Goal: Find specific page/section: Find specific page/section

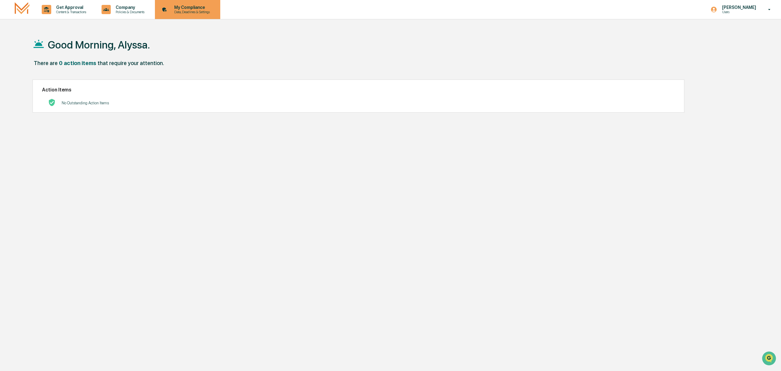
click at [204, 4] on div "My Compliance Data, Deadlines & Settings" at bounding box center [186, 9] width 59 height 19
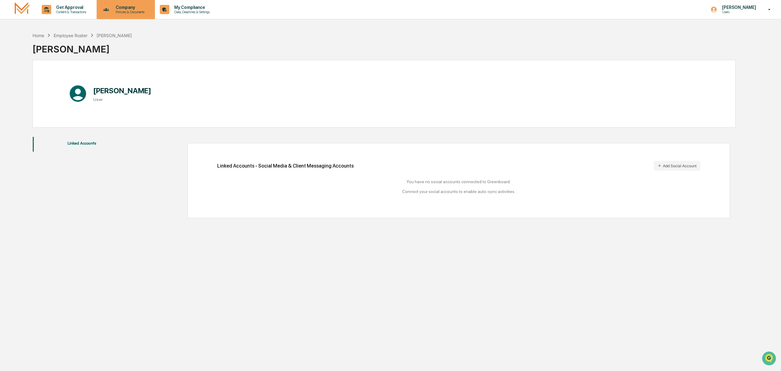
click at [132, 9] on p "Company" at bounding box center [129, 7] width 37 height 5
click at [29, 10] on div at bounding box center [390, 185] width 781 height 371
click at [15, 10] on img at bounding box center [22, 9] width 15 height 14
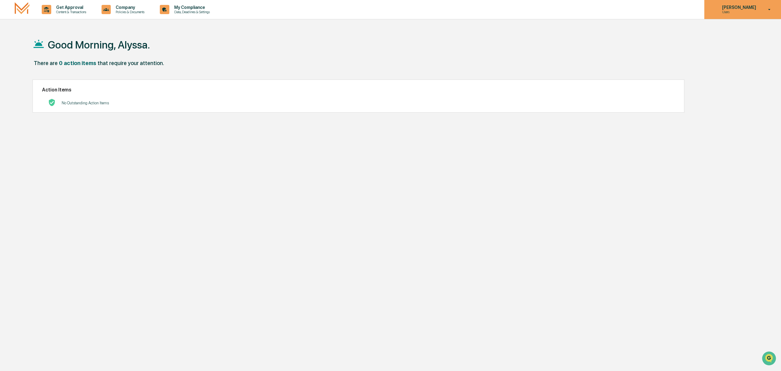
click at [756, 10] on p "Users" at bounding box center [738, 12] width 42 height 4
